Goal: Obtain resource: Obtain resource

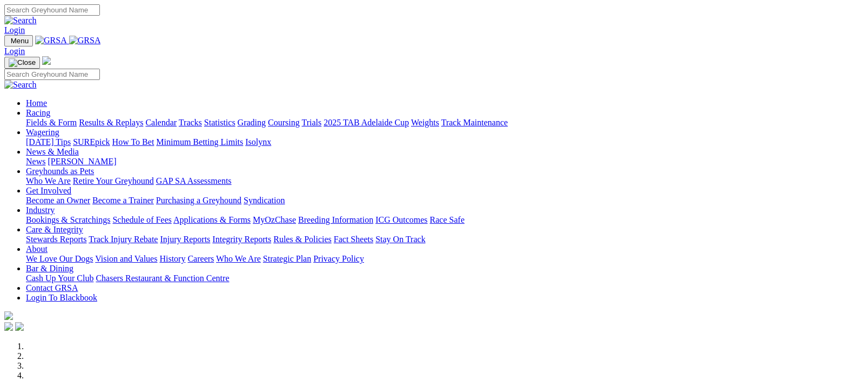
click at [101, 38] on img at bounding box center [85, 41] width 32 height 10
click at [49, 118] on link "Fields & Form" at bounding box center [51, 122] width 51 height 9
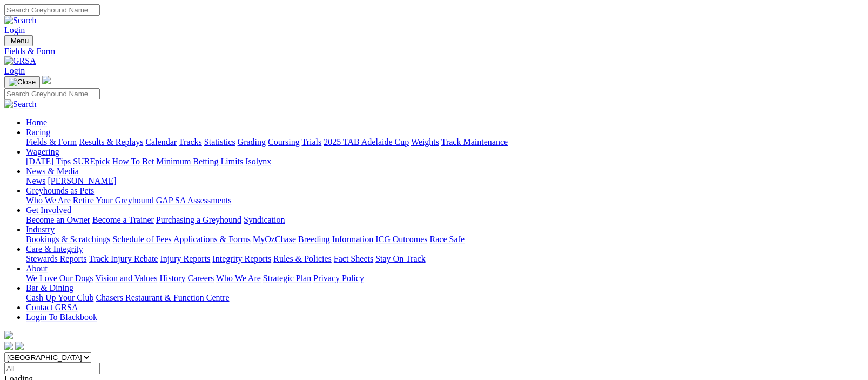
scroll to position [264, 0]
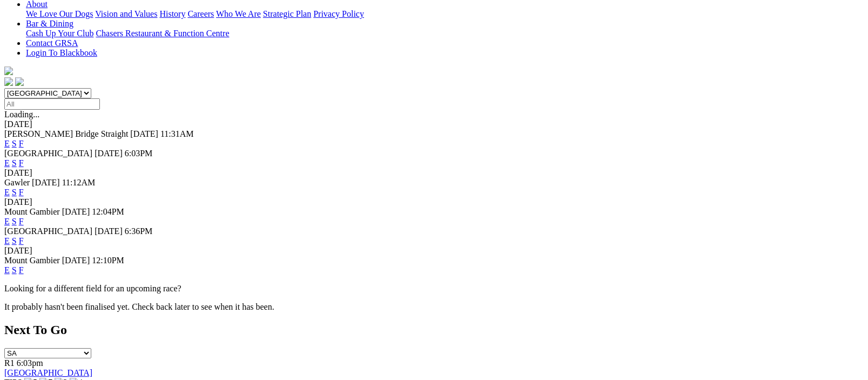
click at [24, 236] on link "F" at bounding box center [21, 240] width 5 height 9
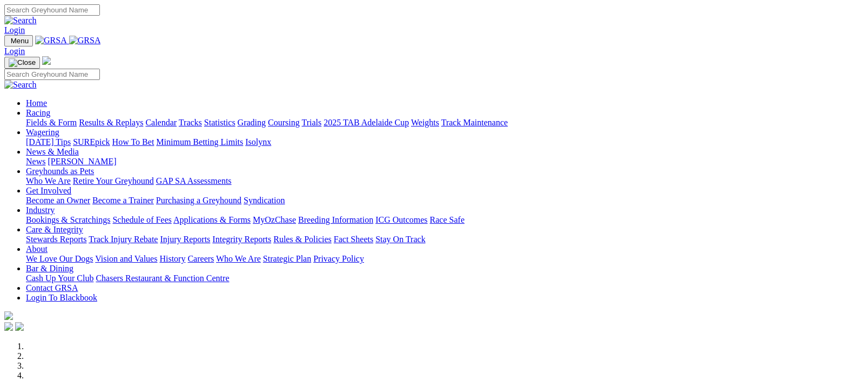
click at [101, 41] on img at bounding box center [85, 41] width 32 height 10
click at [101, 38] on img at bounding box center [85, 41] width 32 height 10
click at [47, 118] on link "Fields & Form" at bounding box center [51, 122] width 51 height 9
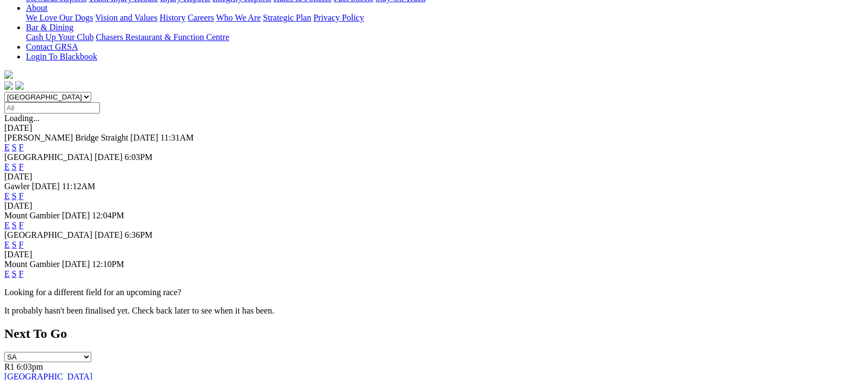
scroll to position [264, 0]
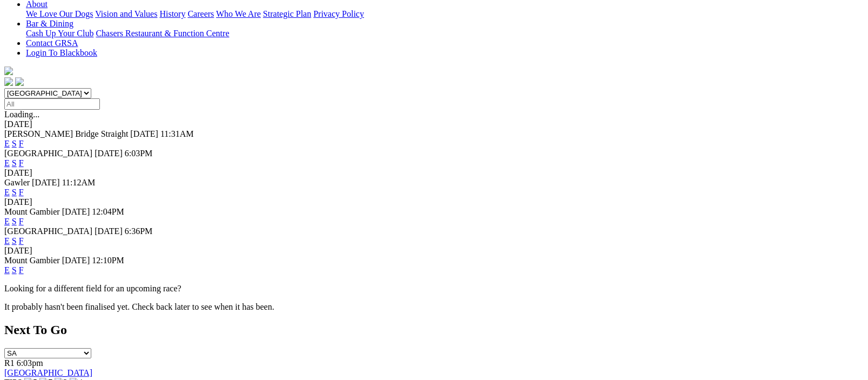
click at [24, 236] on link "F" at bounding box center [21, 240] width 5 height 9
